Goal: Task Accomplishment & Management: Use online tool/utility

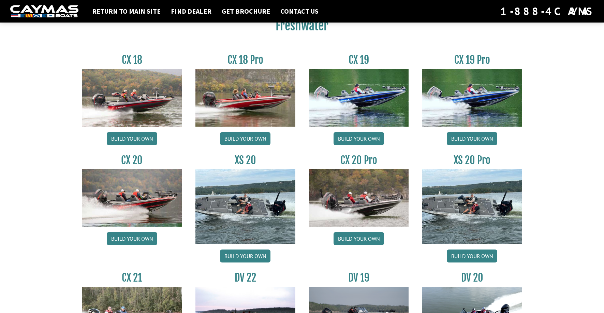
scroll to position [533, 0]
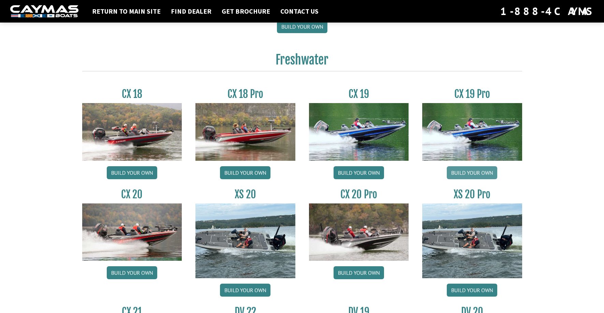
click at [477, 173] on link "Build your own" at bounding box center [472, 172] width 50 height 13
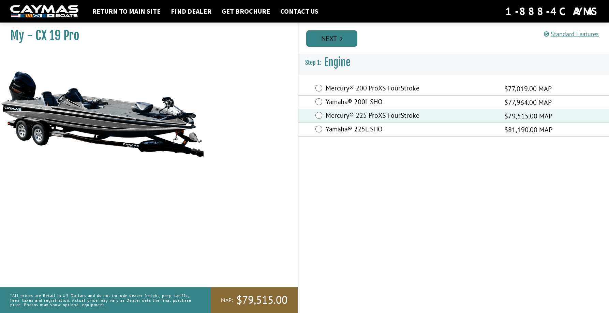
click at [339, 31] on link "Next" at bounding box center [331, 38] width 51 height 16
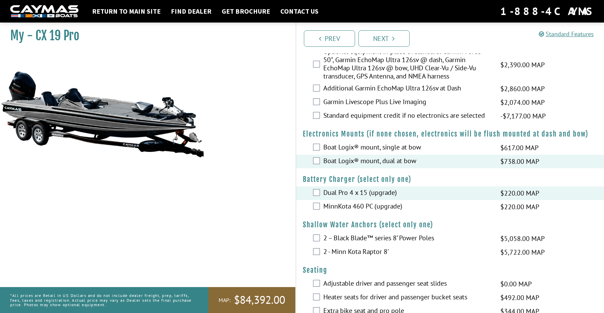
scroll to position [478, 0]
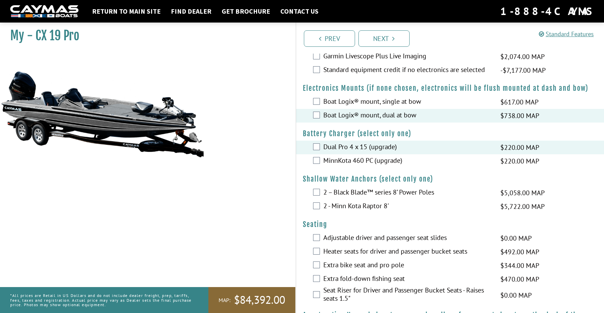
click at [320, 191] on div "2 – Black Blade™ series 8’ Power Poles $5,058.00 MAP $5,972.00 MSRP" at bounding box center [450, 193] width 308 height 14
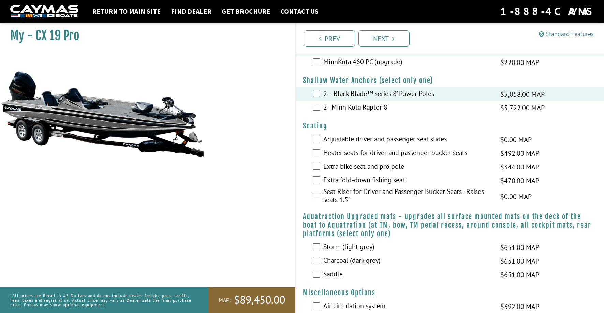
scroll to position [580, 0]
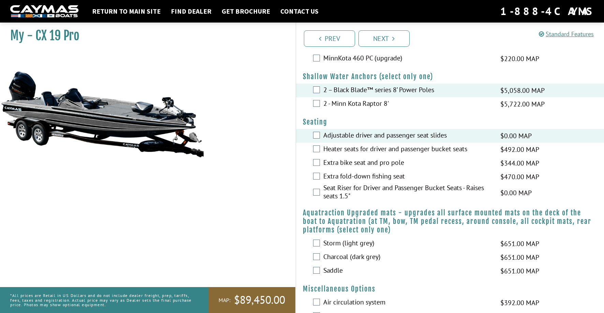
click at [312, 192] on div "Seat Riser for Driver and Passenger Bucket Seats - Raises seats 1.5" $0.00 MAP …" at bounding box center [450, 193] width 308 height 18
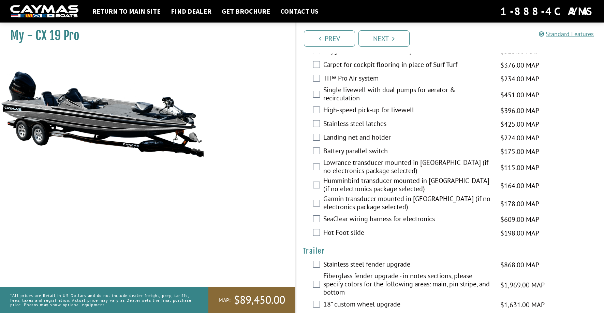
scroll to position [1002, 0]
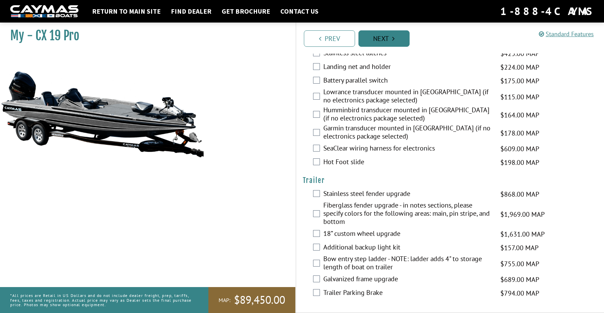
click at [373, 38] on link "Next" at bounding box center [384, 38] width 51 height 16
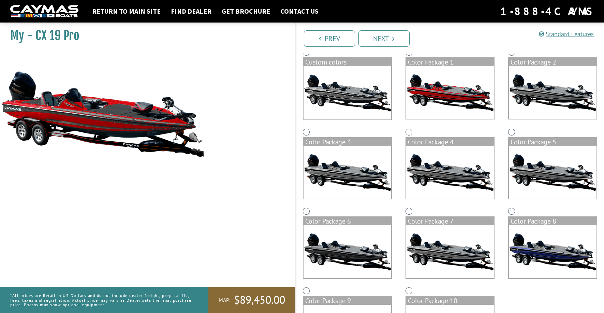
scroll to position [0, 0]
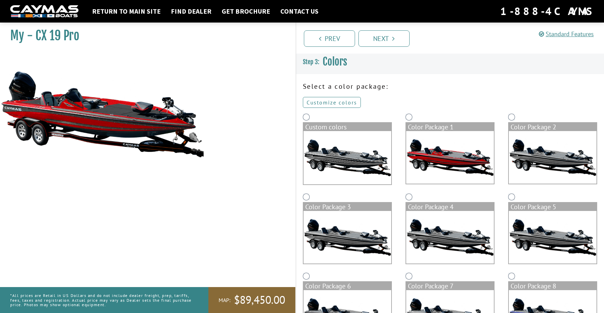
click at [337, 102] on link "Customize colors" at bounding box center [332, 102] width 58 height 11
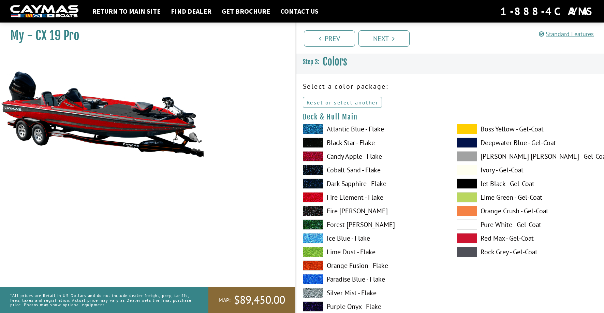
click at [317, 157] on span at bounding box center [313, 156] width 20 height 10
click at [315, 197] on span at bounding box center [313, 197] width 20 height 10
click at [317, 293] on span at bounding box center [313, 293] width 20 height 10
click at [313, 212] on span at bounding box center [313, 211] width 20 height 10
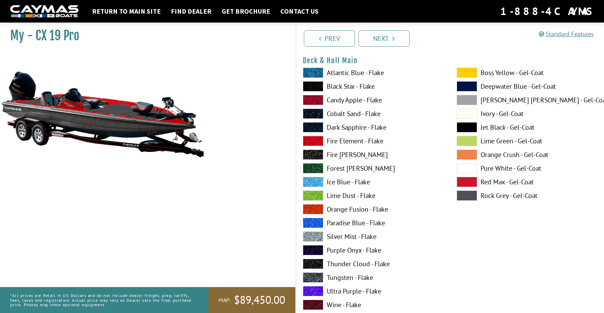
scroll to position [68, 0]
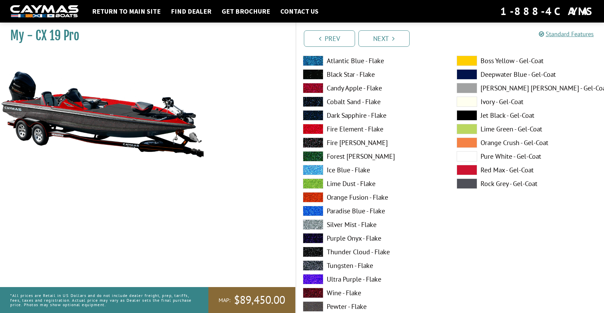
click at [310, 251] on span at bounding box center [313, 252] width 20 height 10
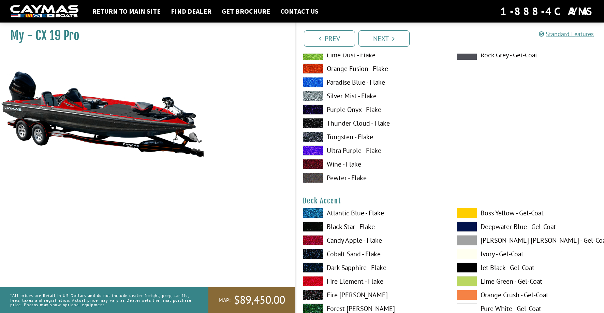
scroll to position [205, 0]
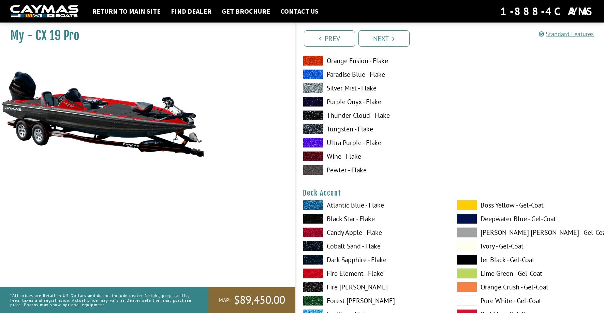
click at [313, 207] on span at bounding box center [313, 205] width 20 height 10
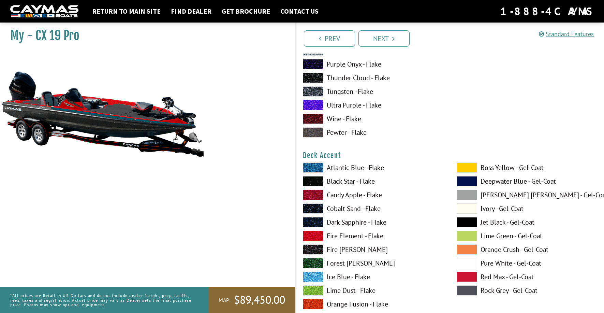
scroll to position [307, 0]
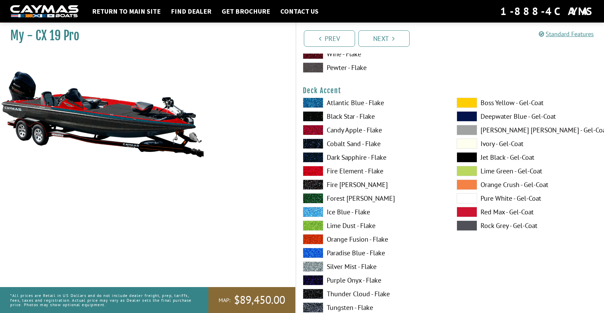
click at [319, 223] on span at bounding box center [313, 225] width 20 height 10
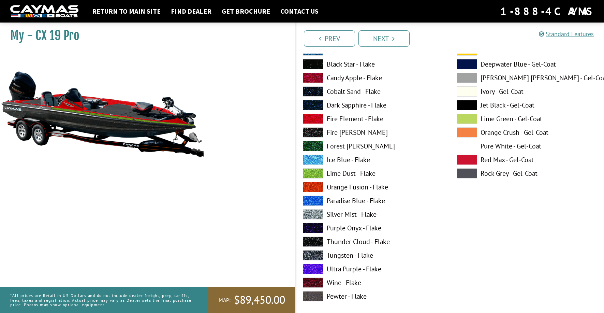
scroll to position [648, 0]
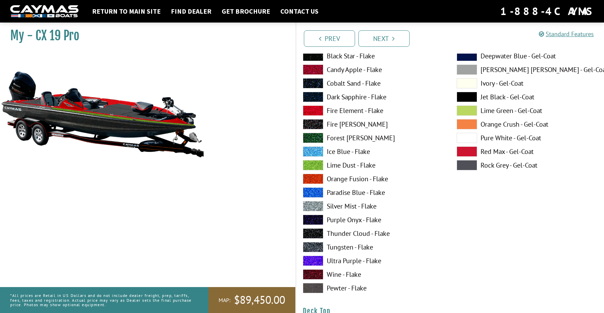
click at [316, 235] on span at bounding box center [313, 233] width 20 height 10
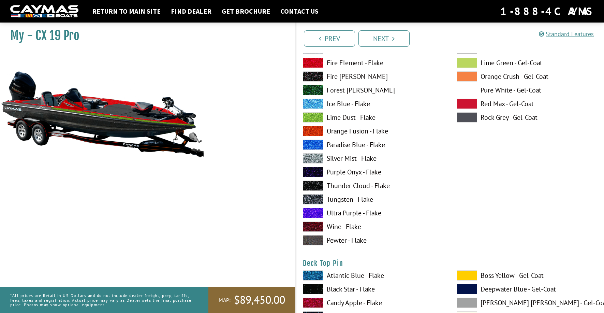
scroll to position [989, 0]
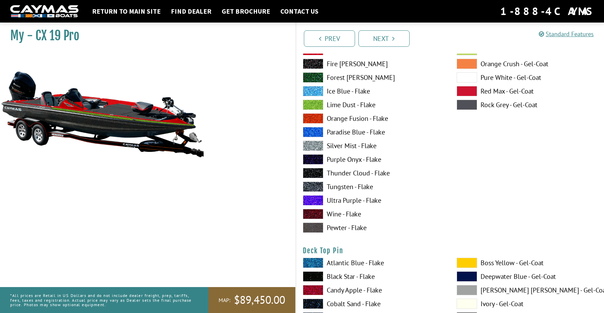
click at [313, 173] on span at bounding box center [313, 173] width 20 height 10
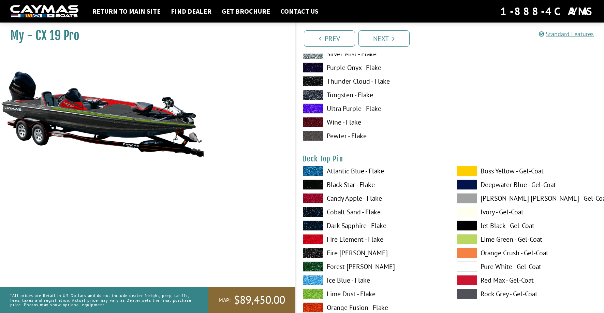
scroll to position [1092, 0]
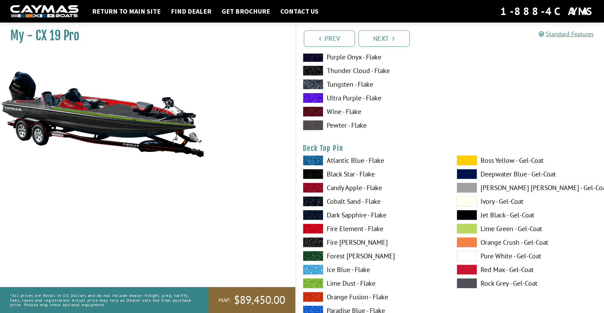
click at [314, 283] on span at bounding box center [313, 283] width 20 height 10
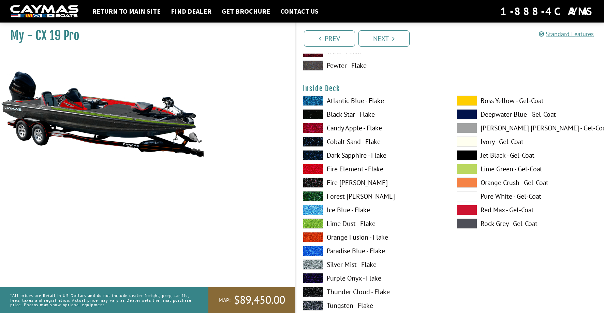
scroll to position [1433, 0]
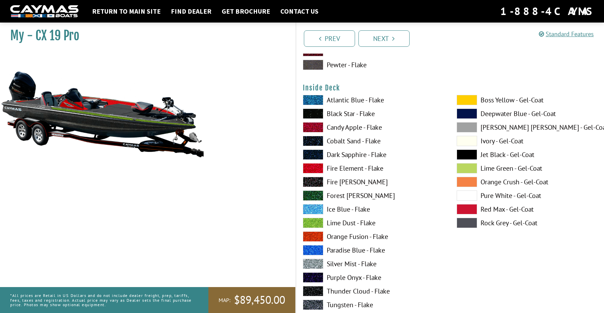
click at [319, 220] on span at bounding box center [313, 223] width 20 height 10
click at [311, 110] on span at bounding box center [313, 114] width 20 height 10
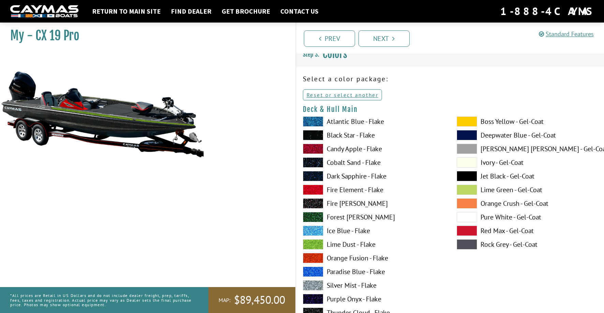
scroll to position [0, 0]
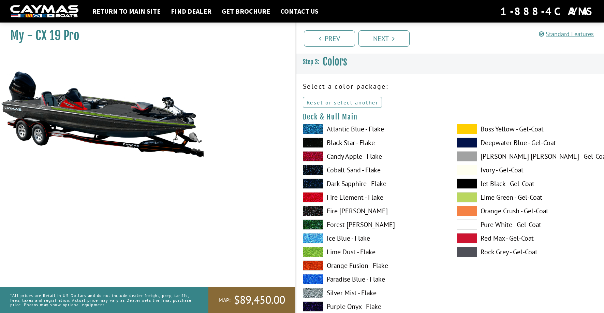
click at [311, 139] on span at bounding box center [313, 143] width 20 height 10
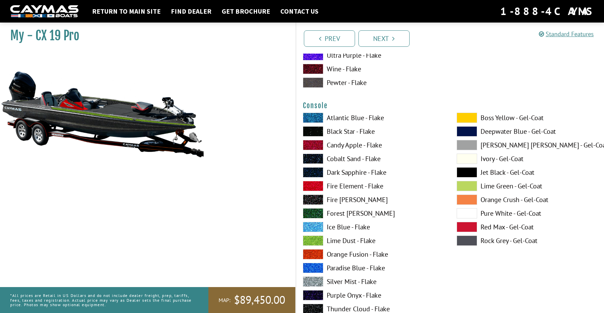
scroll to position [1706, 0]
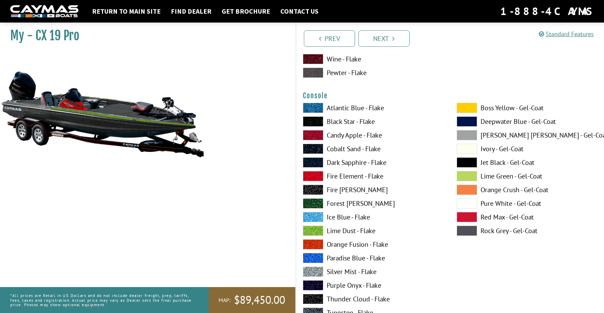
click at [323, 229] on span at bounding box center [313, 231] width 20 height 10
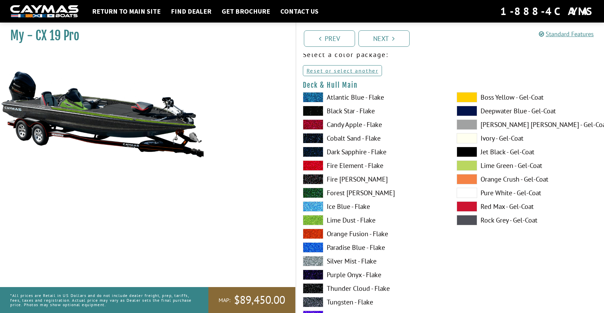
scroll to position [0, 0]
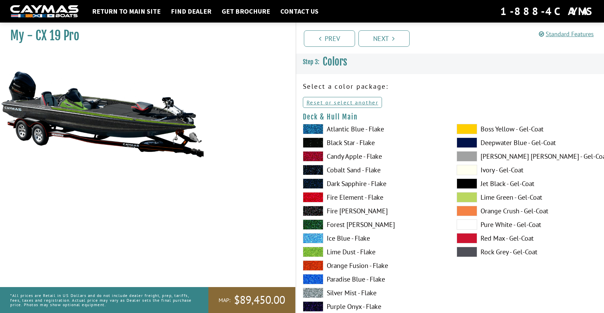
click at [466, 155] on span at bounding box center [467, 156] width 20 height 10
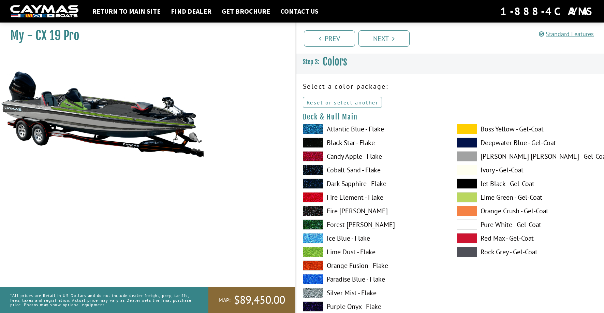
click at [461, 183] on span at bounding box center [467, 183] width 20 height 10
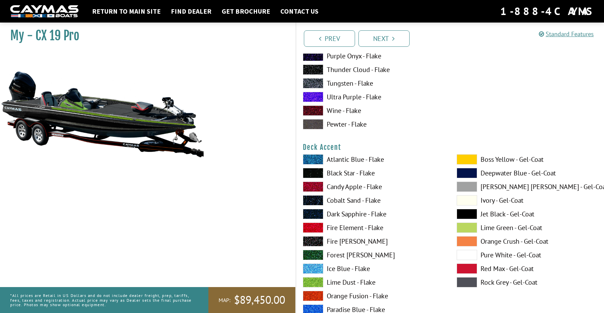
scroll to position [273, 0]
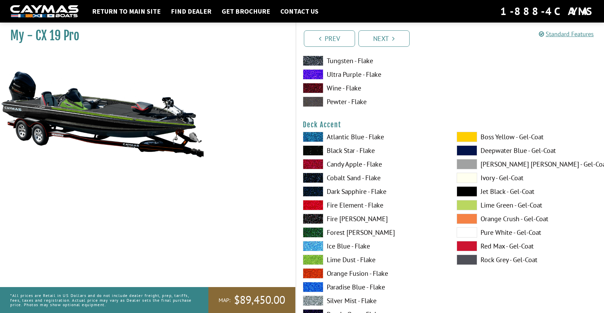
click at [462, 205] on span at bounding box center [467, 205] width 20 height 10
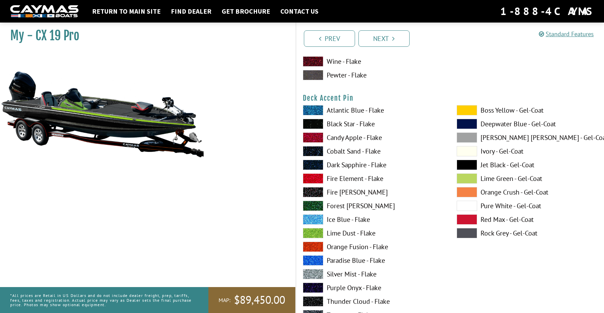
scroll to position [580, 0]
click at [466, 177] on span at bounding box center [467, 179] width 20 height 10
click at [467, 167] on span at bounding box center [467, 165] width 20 height 10
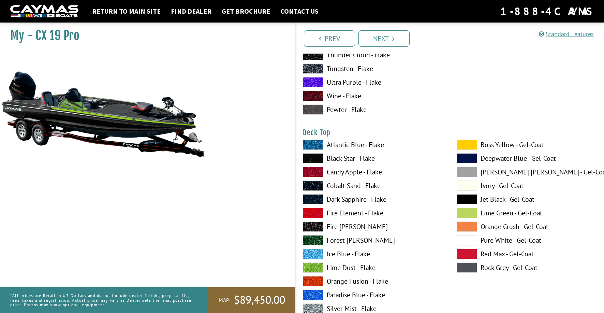
scroll to position [819, 0]
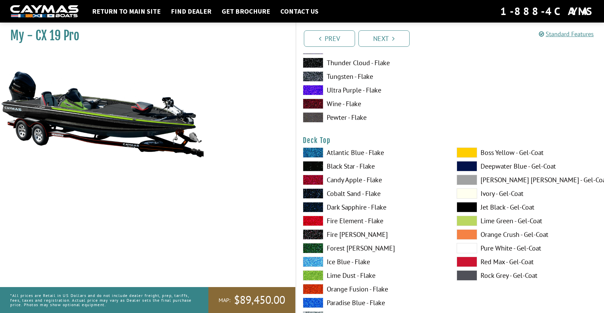
click at [463, 203] on span at bounding box center [467, 207] width 20 height 10
click at [466, 192] on span at bounding box center [467, 193] width 20 height 10
click at [465, 204] on span at bounding box center [467, 207] width 20 height 10
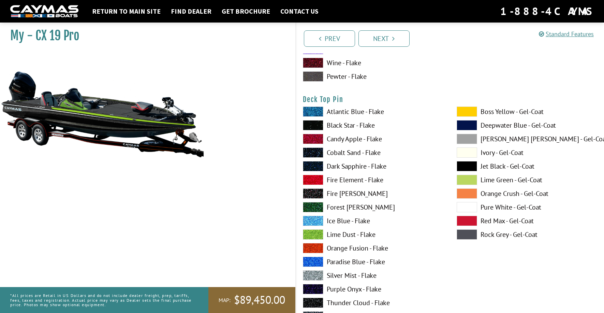
scroll to position [1160, 0]
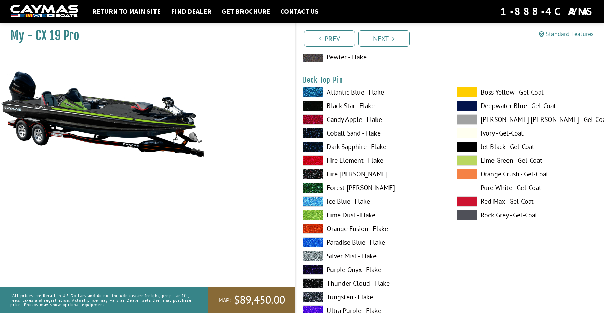
click at [461, 160] on span at bounding box center [467, 160] width 20 height 10
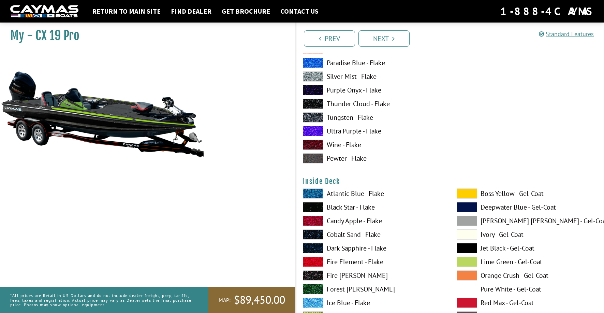
scroll to position [1365, 0]
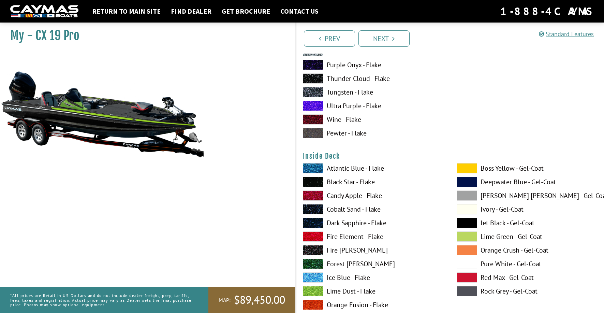
click at [471, 224] on span at bounding box center [467, 223] width 20 height 10
click at [468, 235] on span at bounding box center [467, 236] width 20 height 10
click at [466, 222] on span at bounding box center [467, 223] width 20 height 10
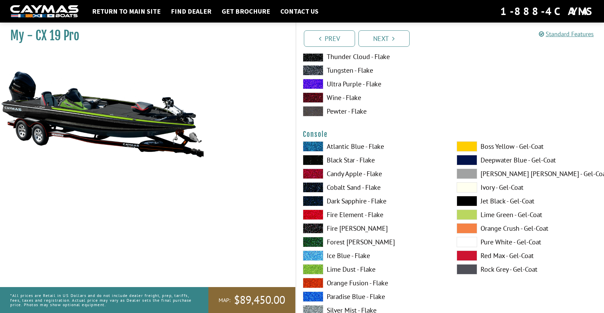
scroll to position [1672, 0]
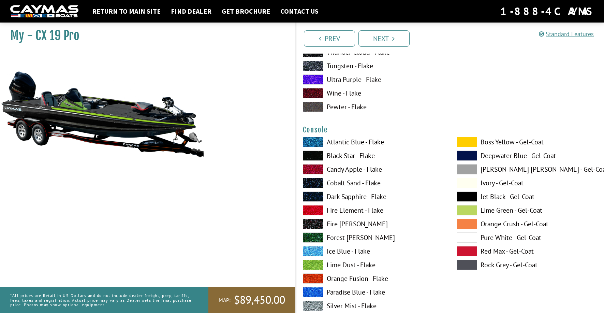
click at [459, 196] on span at bounding box center [467, 196] width 20 height 10
click at [474, 212] on span at bounding box center [467, 210] width 20 height 10
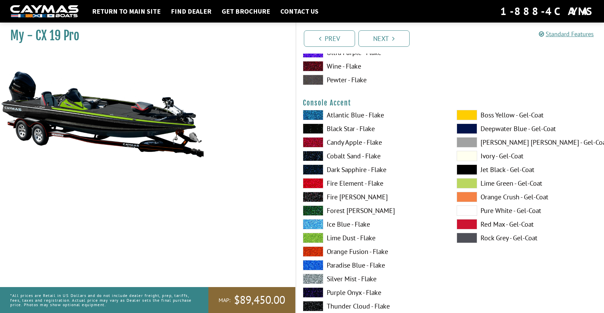
scroll to position [1979, 0]
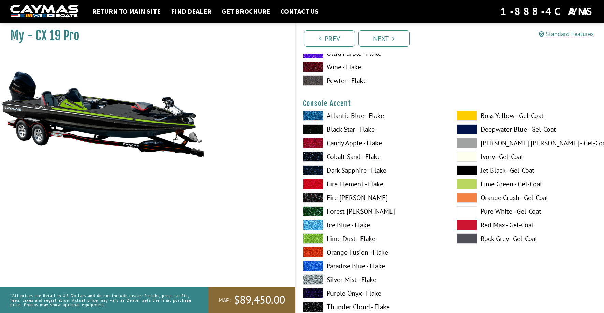
click at [460, 171] on span at bounding box center [467, 170] width 20 height 10
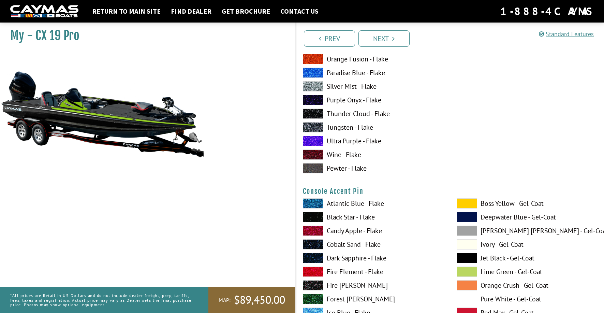
scroll to position [2184, 0]
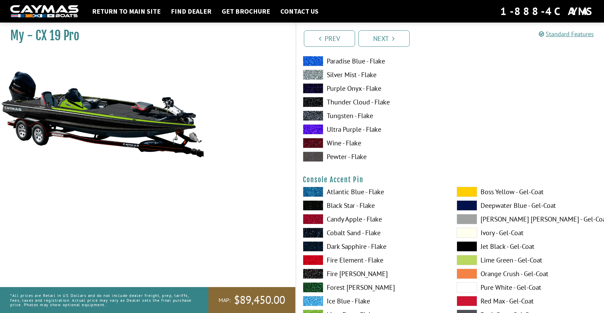
click at [467, 245] on span at bounding box center [467, 246] width 20 height 10
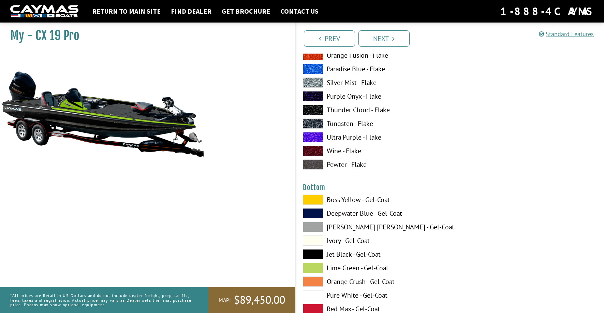
scroll to position [2491, 0]
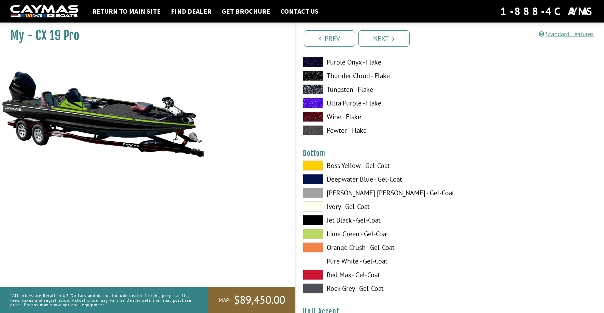
click at [311, 163] on span at bounding box center [313, 165] width 20 height 10
click at [318, 180] on span at bounding box center [313, 179] width 20 height 10
click at [314, 192] on span at bounding box center [313, 193] width 20 height 10
click at [315, 220] on span at bounding box center [313, 220] width 20 height 10
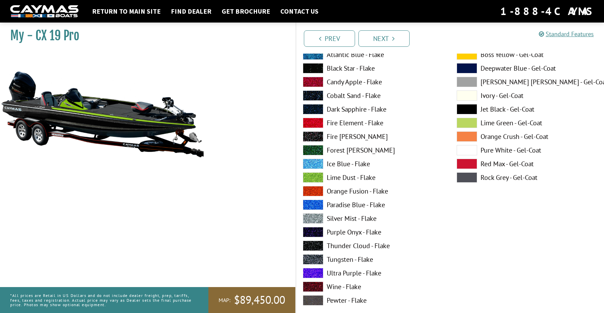
scroll to position [2764, 0]
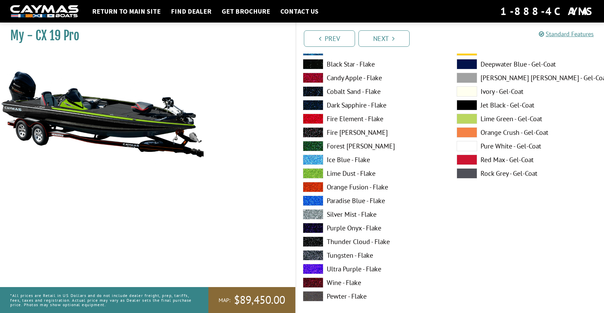
click at [463, 117] on span at bounding box center [467, 119] width 20 height 10
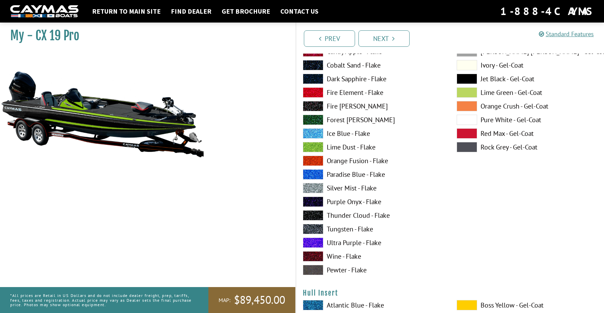
scroll to position [3037, 0]
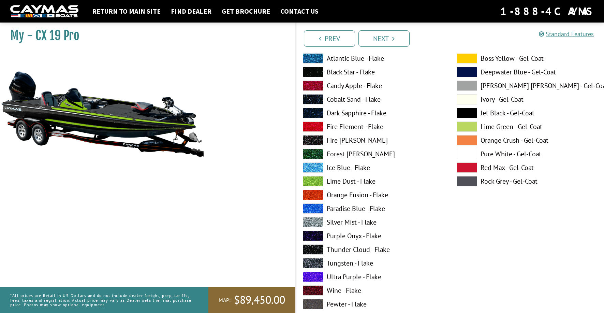
click at [465, 125] on span at bounding box center [467, 126] width 20 height 10
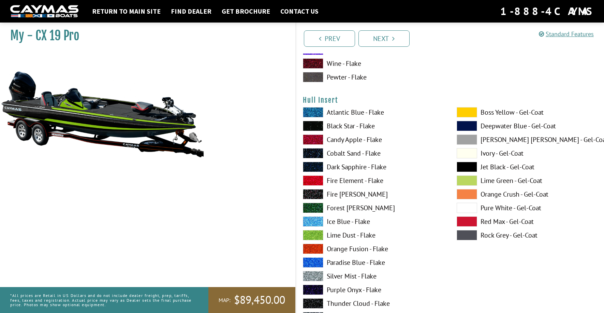
scroll to position [3310, 0]
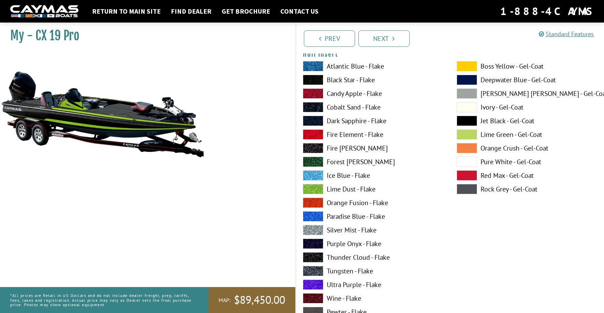
click at [461, 134] on span at bounding box center [467, 134] width 20 height 10
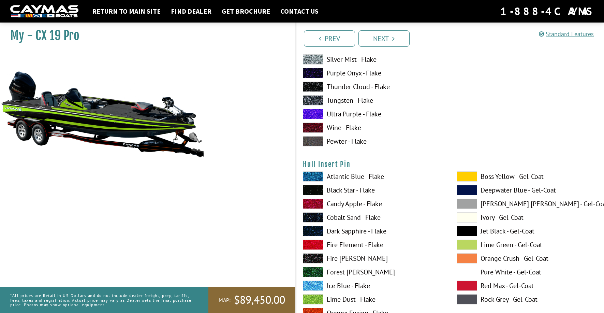
scroll to position [3514, 0]
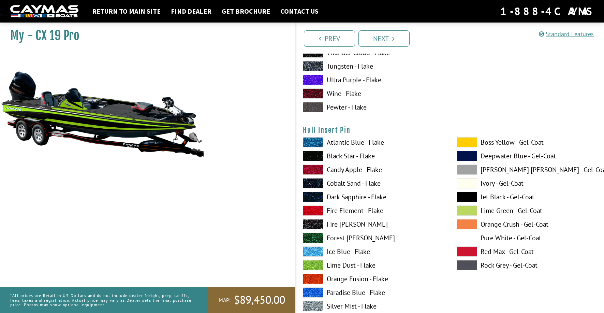
click at [469, 184] on span at bounding box center [467, 183] width 20 height 10
click at [464, 196] on span at bounding box center [467, 197] width 20 height 10
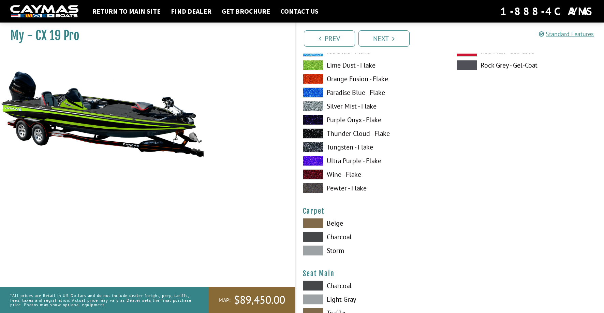
scroll to position [3719, 0]
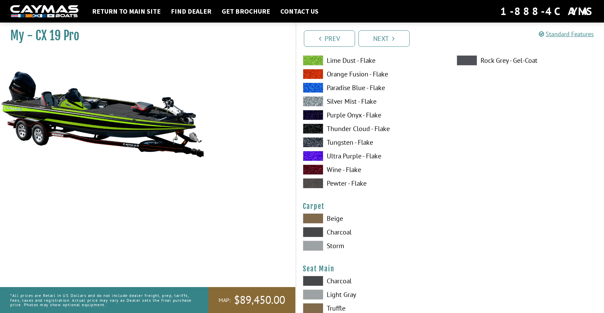
click at [318, 246] on span at bounding box center [313, 246] width 20 height 10
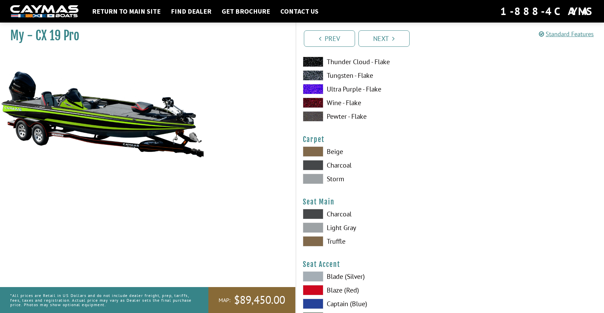
scroll to position [3821, 0]
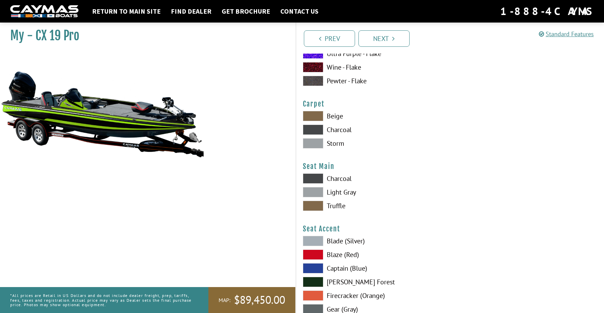
click at [316, 190] on span at bounding box center [313, 192] width 20 height 10
click at [316, 176] on span at bounding box center [313, 178] width 20 height 10
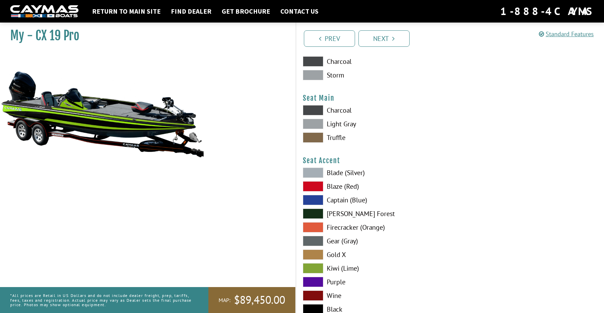
scroll to position [3924, 0]
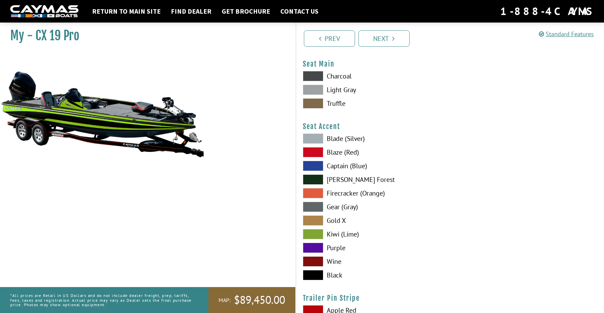
click at [307, 232] on span at bounding box center [313, 234] width 20 height 10
click at [312, 154] on span at bounding box center [313, 152] width 20 height 10
click at [311, 231] on span at bounding box center [313, 234] width 20 height 10
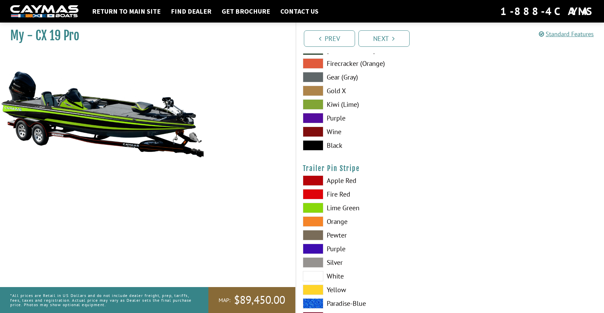
scroll to position [4083, 0]
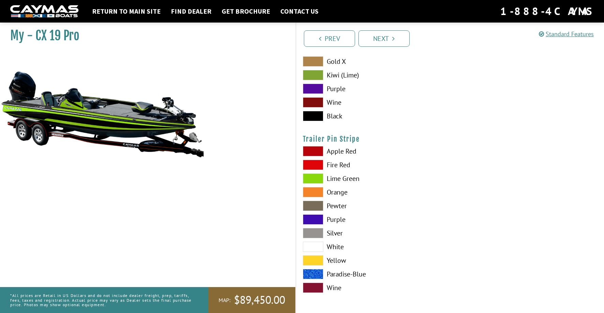
click at [316, 178] on span at bounding box center [313, 178] width 20 height 10
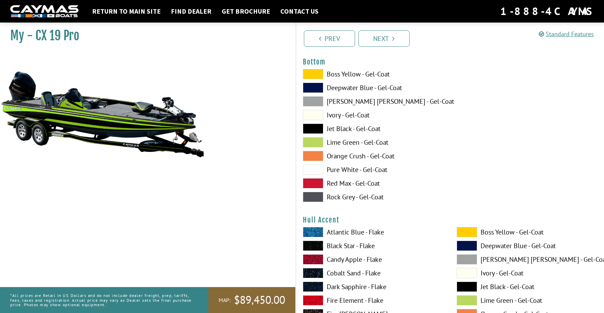
scroll to position [2582, 0]
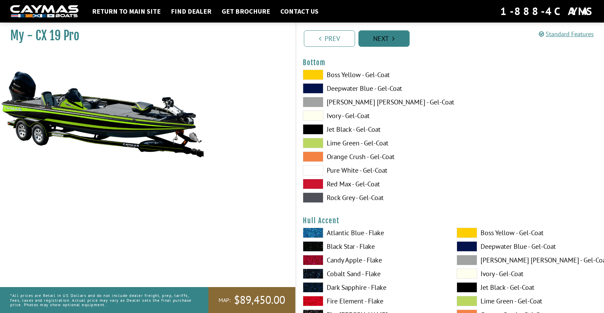
click at [380, 42] on link "Next" at bounding box center [384, 38] width 51 height 16
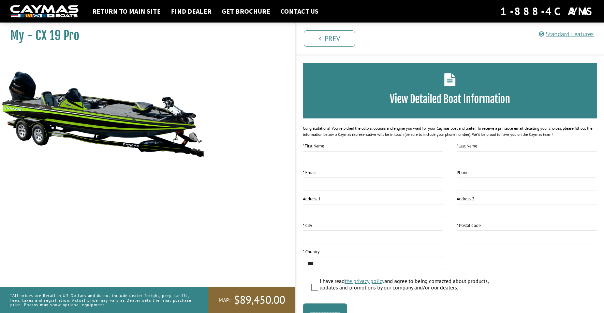
scroll to position [0, 0]
